Goal: Find specific fact: Find specific fact

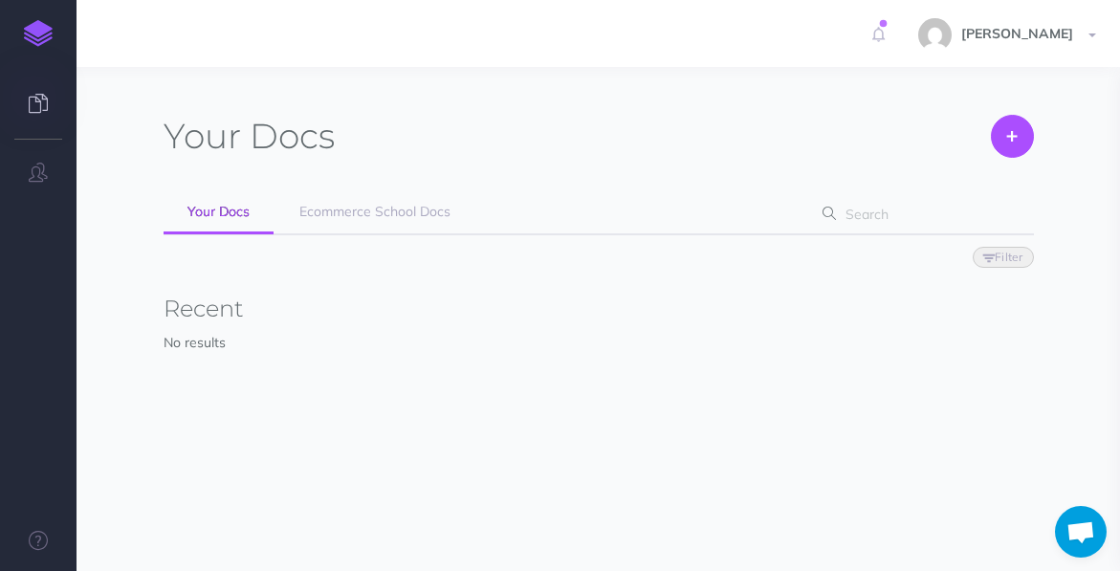
click at [368, 185] on div "Your Docs Create Import Your Docs Ecommerce School Docs Filter Status Published…" at bounding box center [599, 268] width 871 height 307
click at [361, 205] on span "Ecommerce School Docs" at bounding box center [374, 211] width 151 height 17
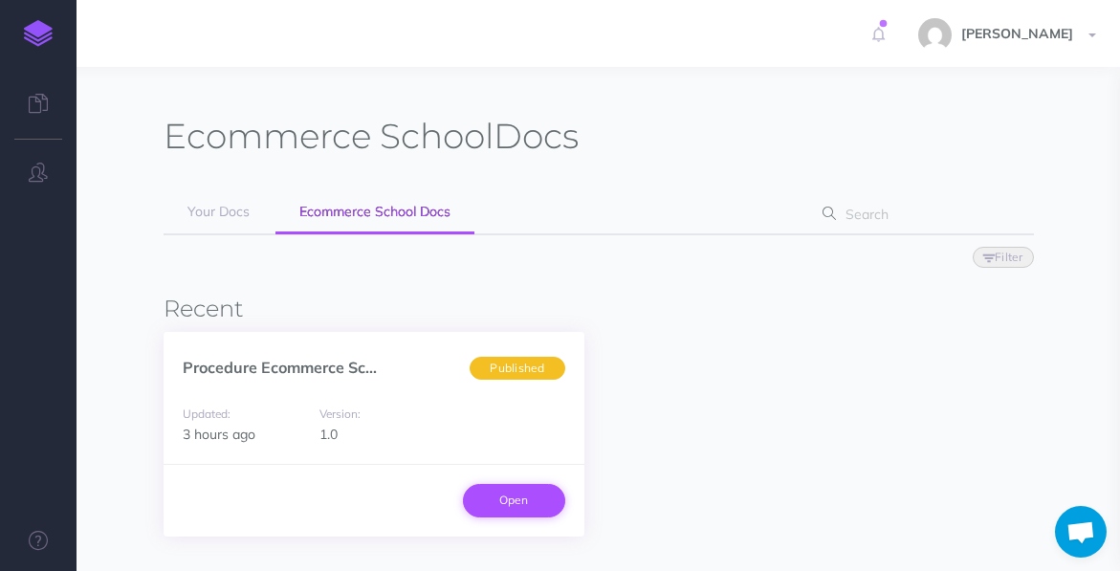
click at [535, 498] on link "Open" at bounding box center [514, 500] width 102 height 33
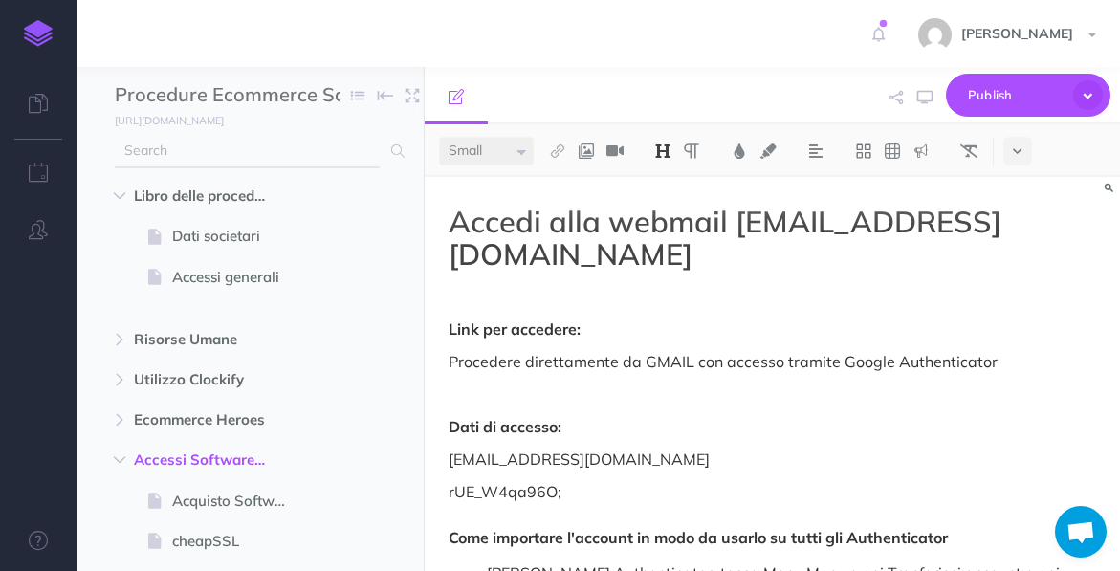
click at [243, 138] on input "text" at bounding box center [247, 151] width 265 height 34
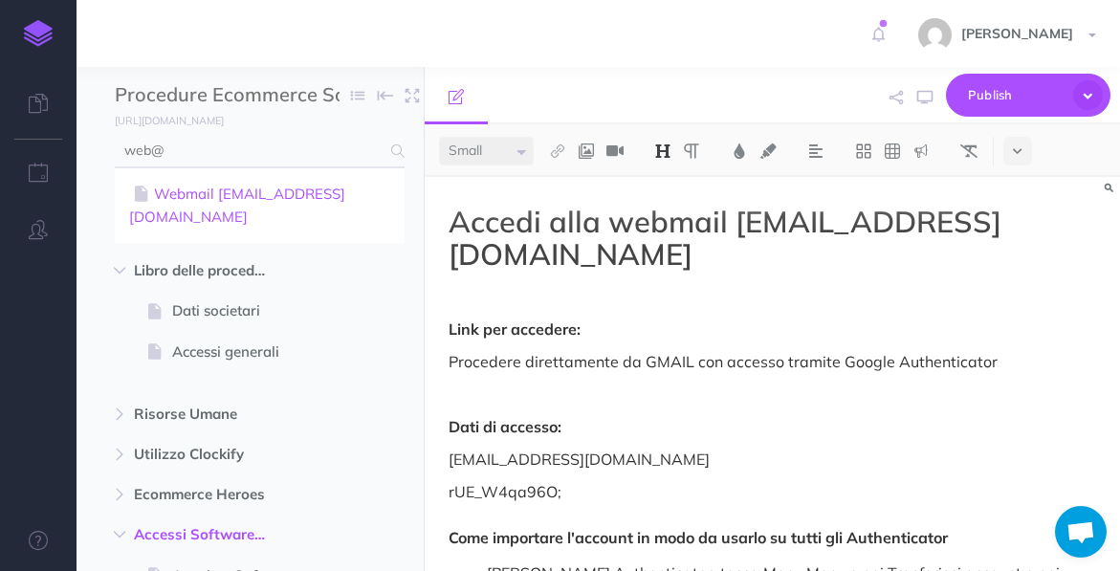
type input "web@"
click at [288, 205] on link "Webmail [EMAIL_ADDRESS][DOMAIN_NAME]" at bounding box center [259, 206] width 261 height 46
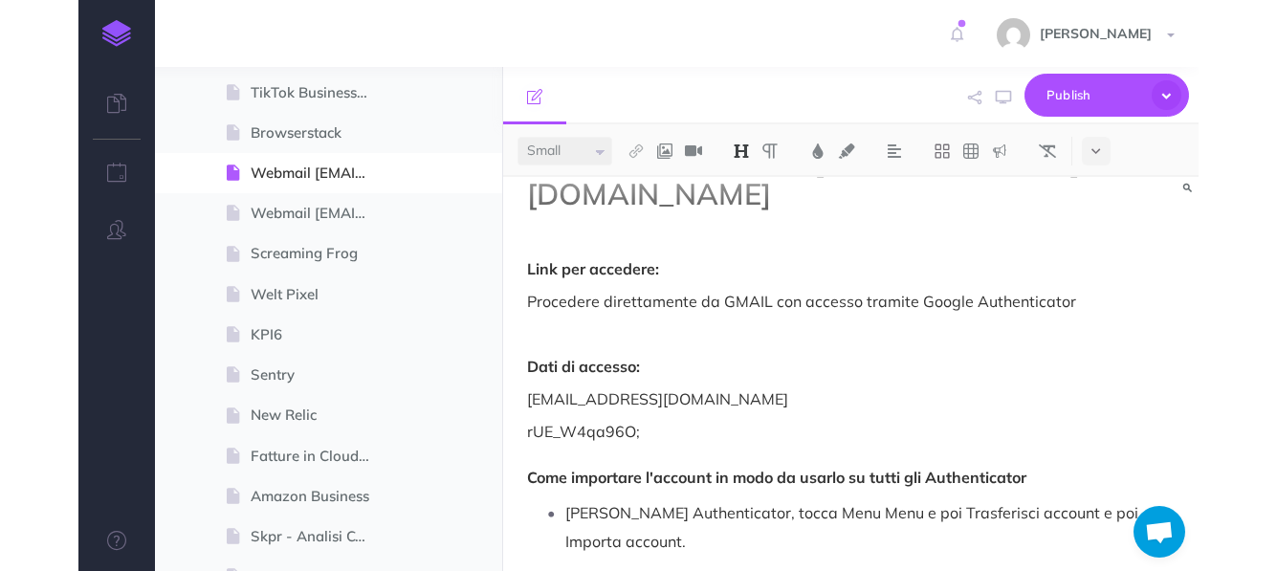
scroll to position [85, 0]
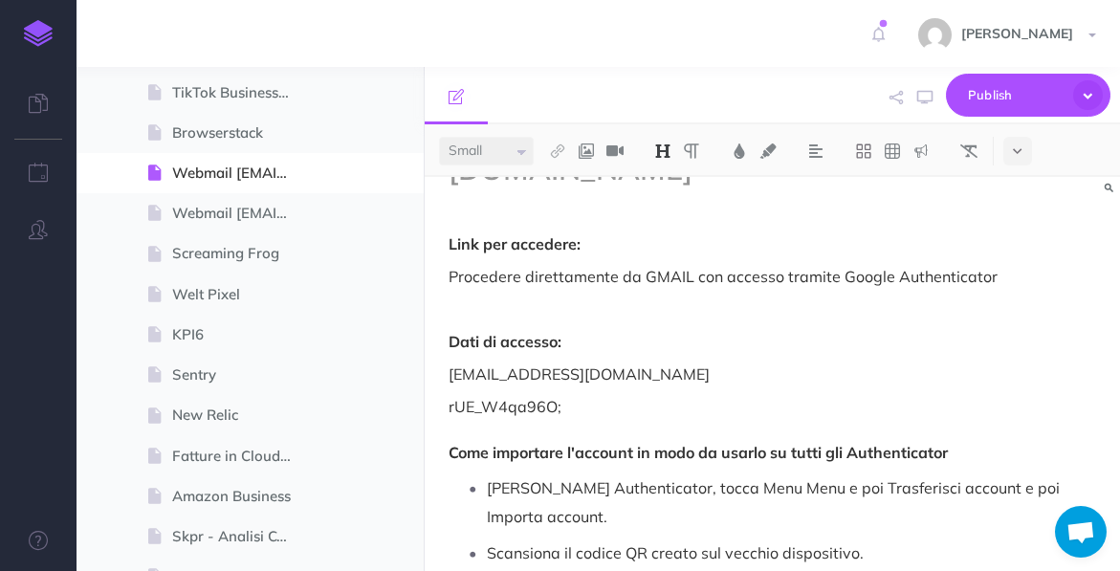
select select "null"
drag, startPoint x: 577, startPoint y: 415, endPoint x: 428, endPoint y: 414, distance: 149.3
copy p "rUE_W4qa96O;"
